Goal: Task Accomplishment & Management: Manage account settings

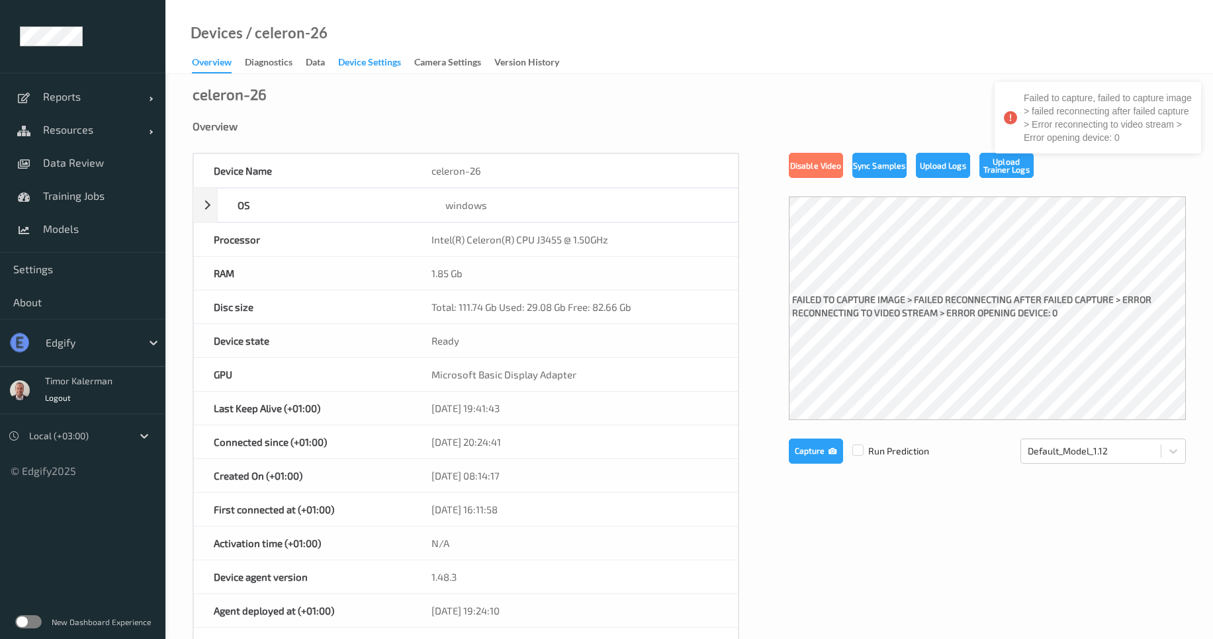
click at [368, 68] on div "Device Settings" at bounding box center [369, 64] width 63 height 17
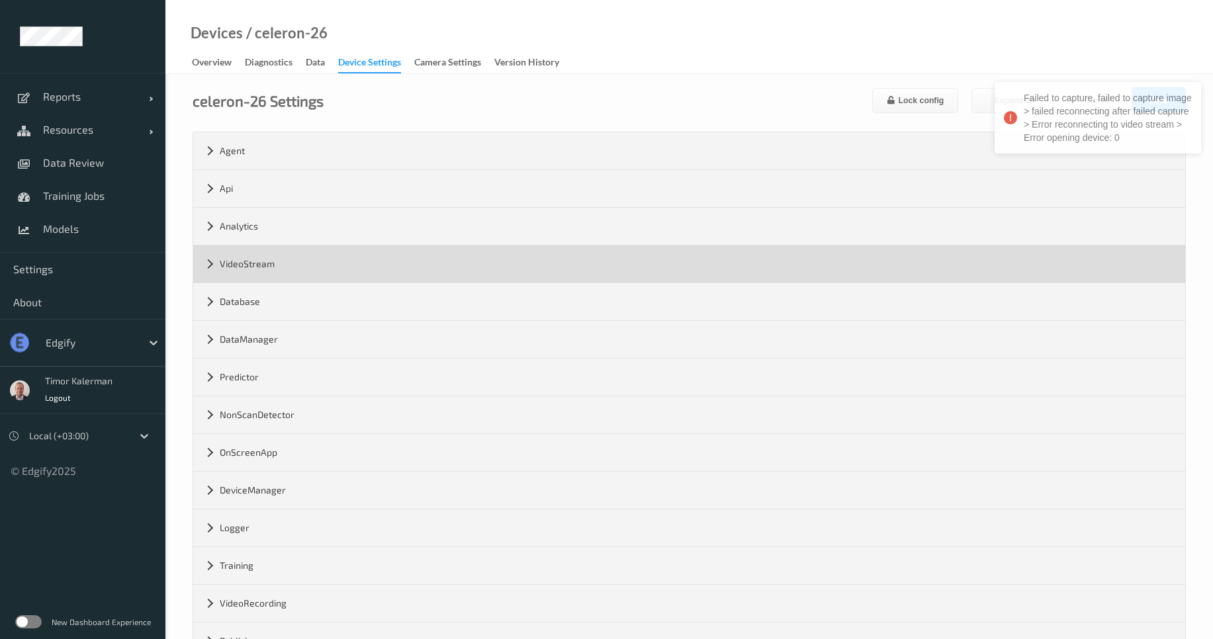
click at [280, 251] on div "VideoStream" at bounding box center [689, 264] width 992 height 37
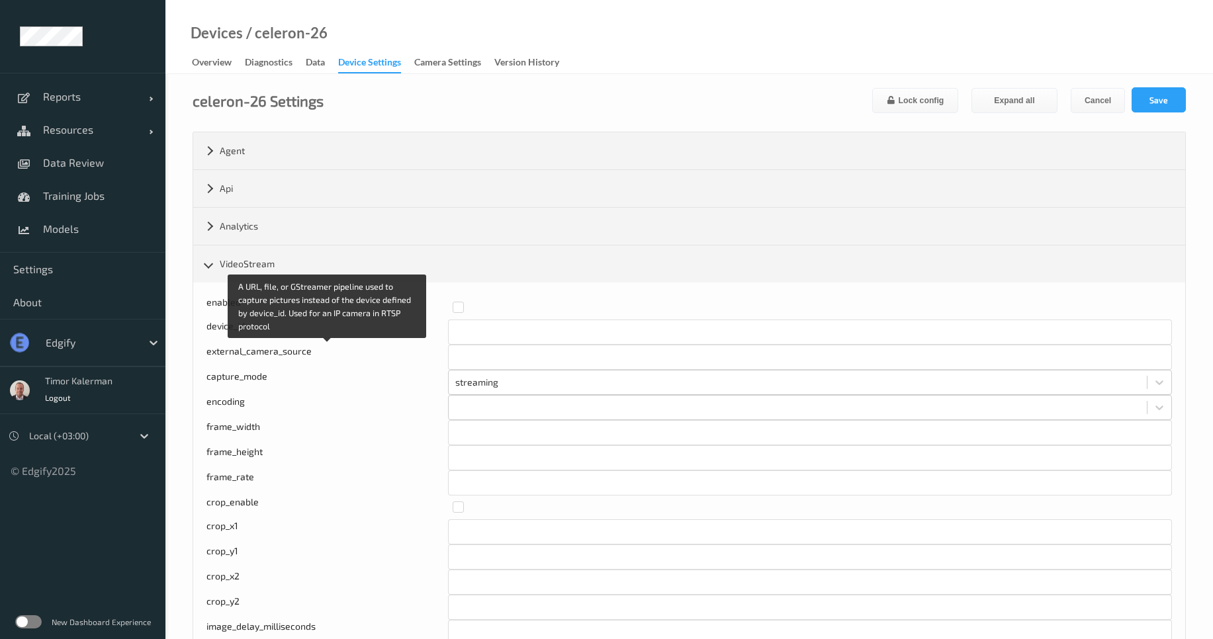
click at [220, 353] on div "external_camera_source" at bounding box center [328, 357] width 242 height 25
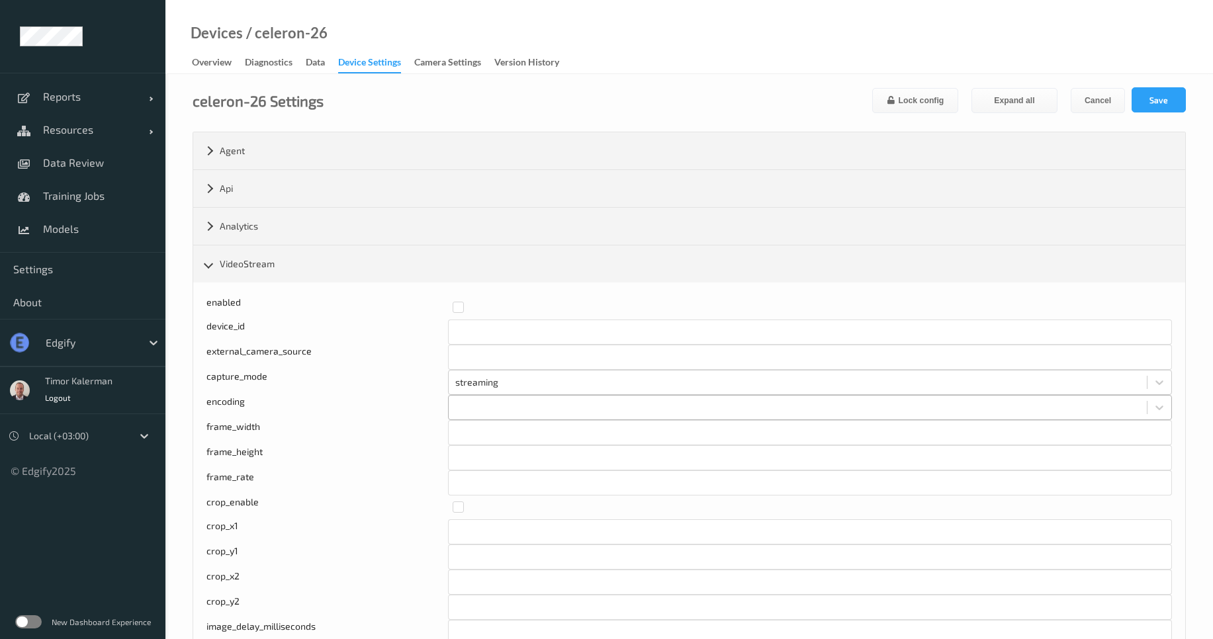
click at [467, 406] on div at bounding box center [797, 408] width 685 height 16
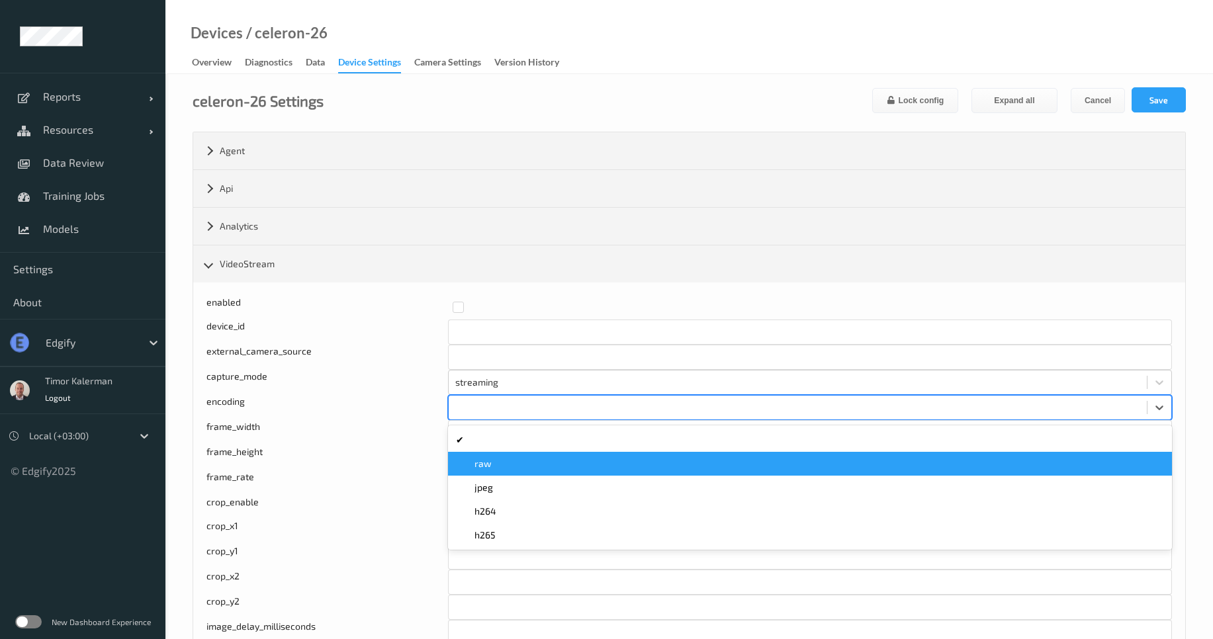
click at [503, 470] on div "raw" at bounding box center [810, 463] width 708 height 13
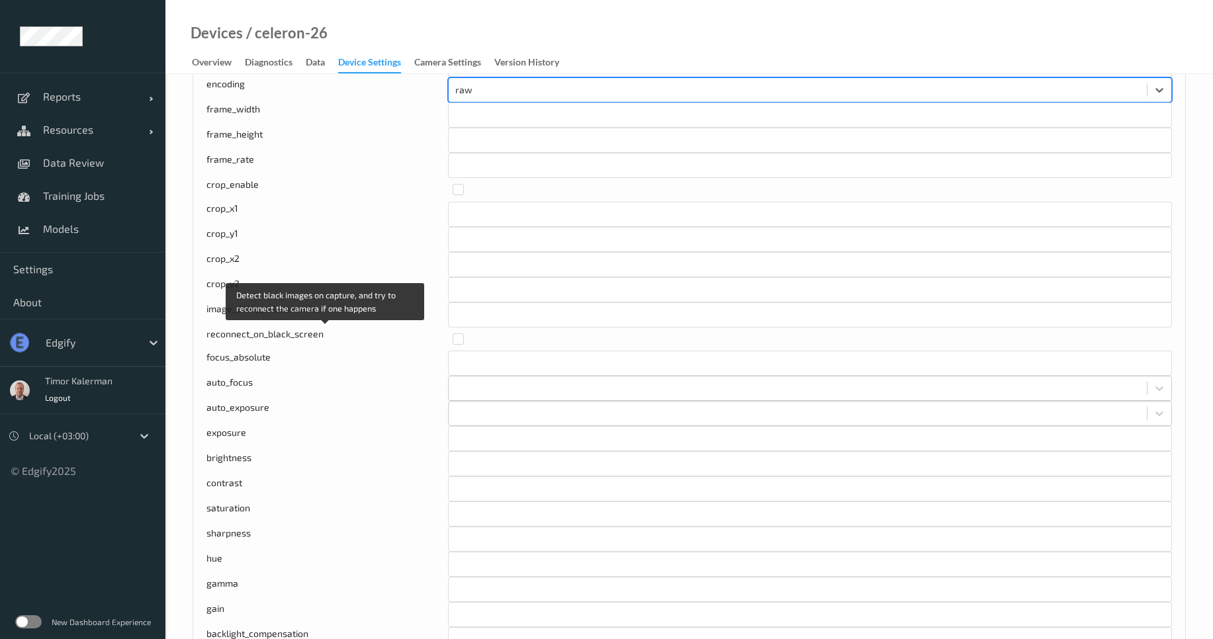
scroll to position [715, 0]
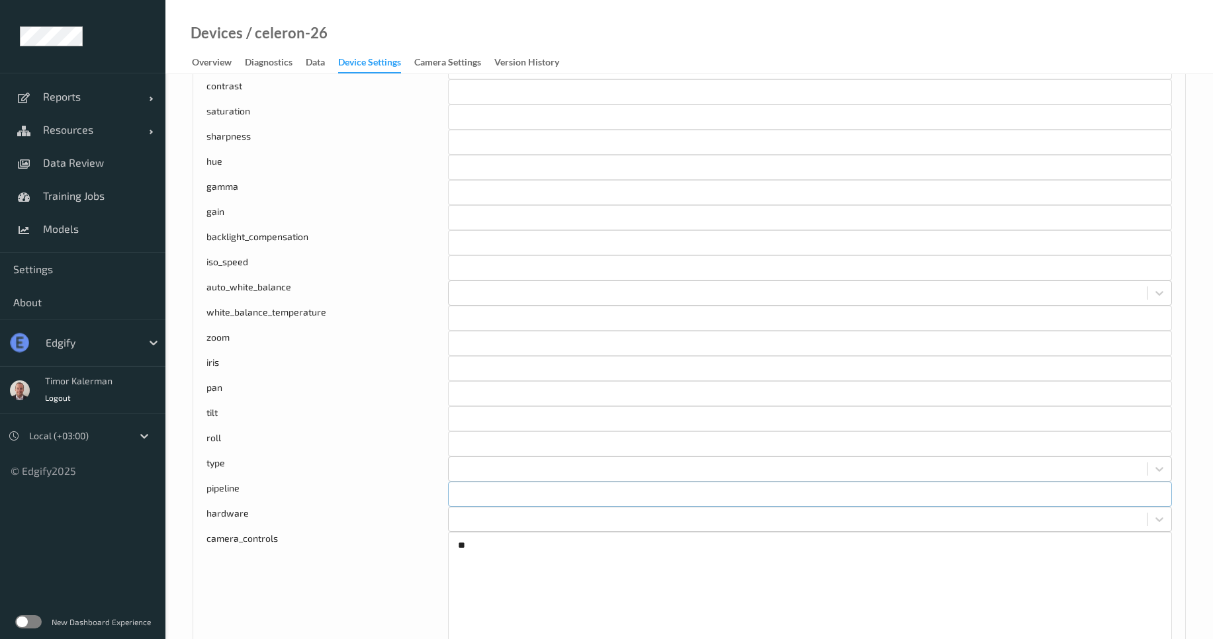
click at [478, 499] on input "text" at bounding box center [810, 494] width 724 height 25
click at [484, 470] on div at bounding box center [797, 469] width 685 height 16
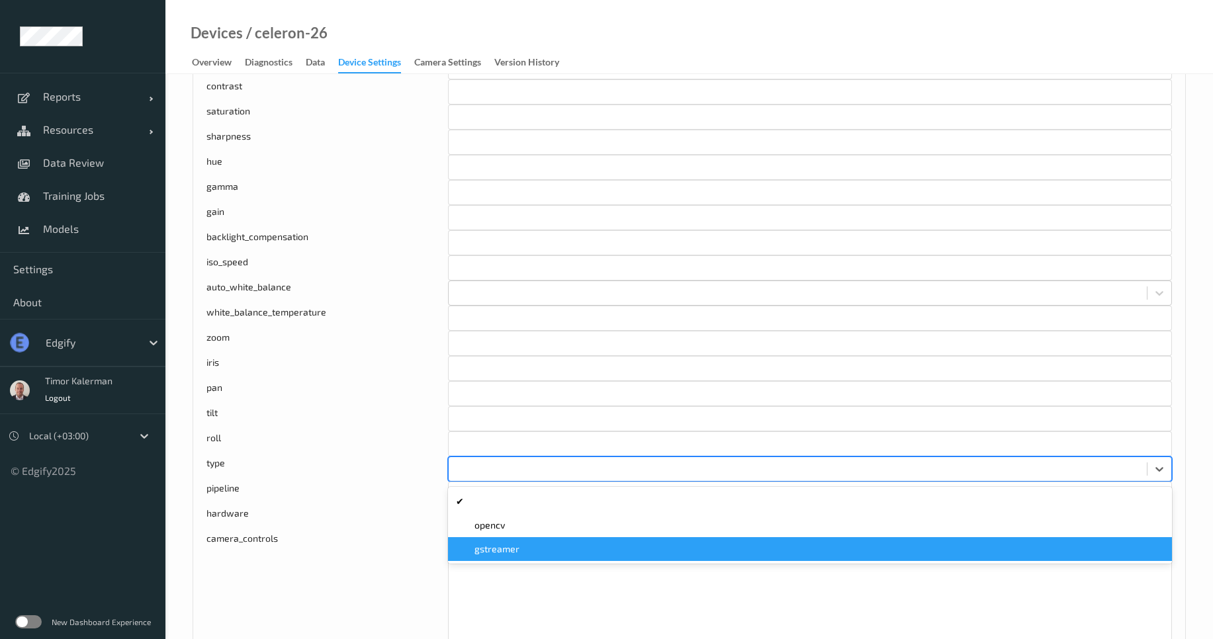
click at [505, 555] on span "gstreamer" at bounding box center [497, 549] width 45 height 13
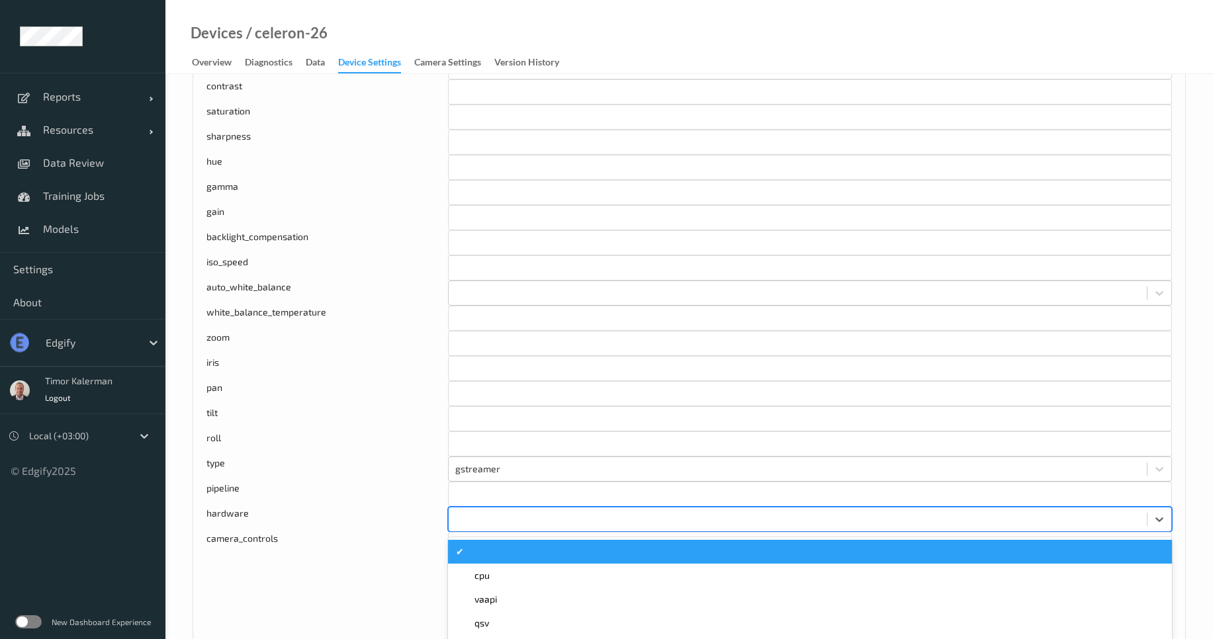
click at [471, 509] on div at bounding box center [798, 519] width 698 height 21
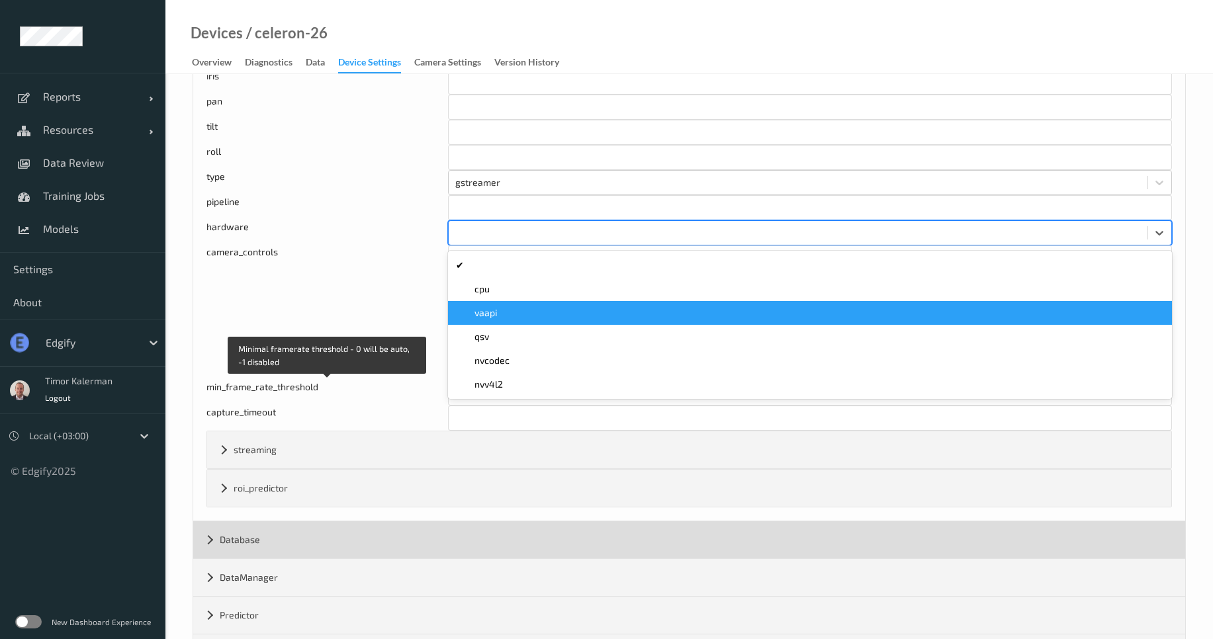
scroll to position [1005, 0]
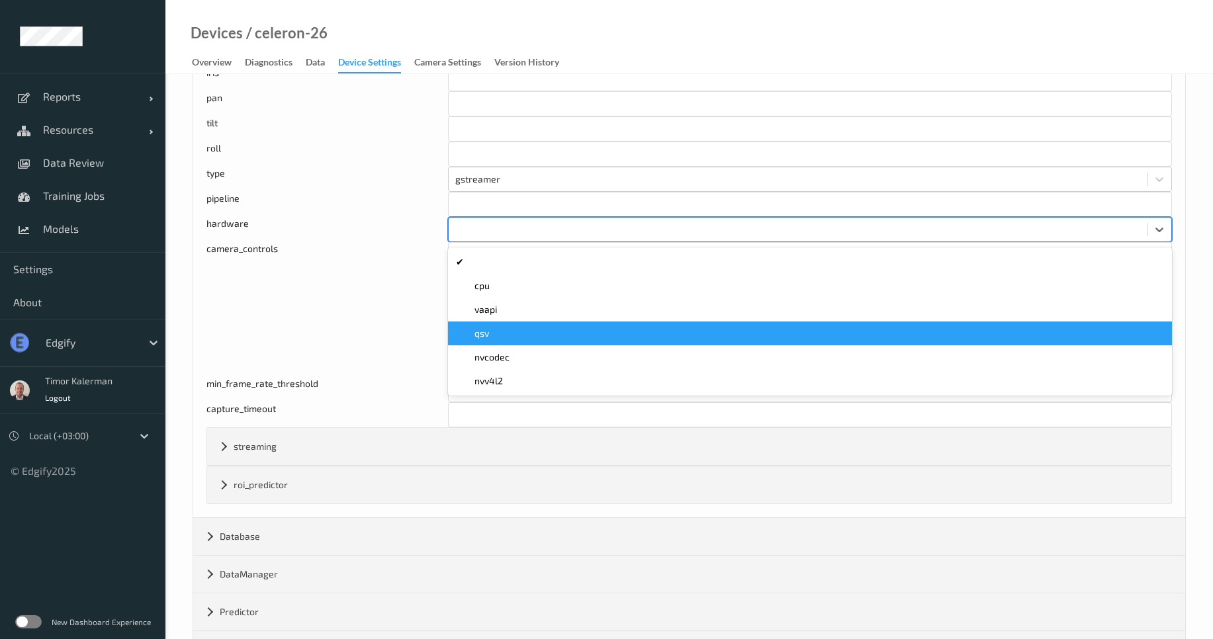
click at [326, 281] on div "camera_controls" at bounding box center [328, 309] width 242 height 135
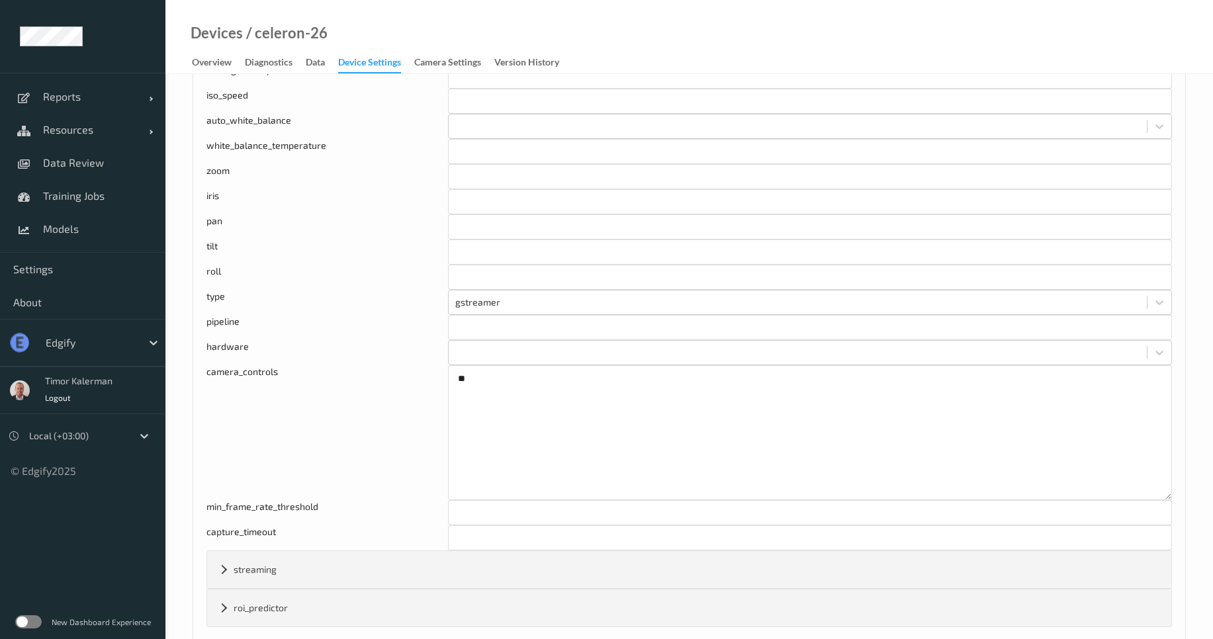
scroll to position [874, 0]
